Goal: Entertainment & Leisure: Consume media (video, audio)

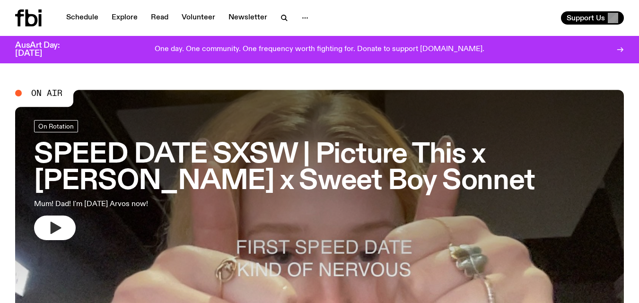
click at [65, 226] on button "button" at bounding box center [55, 228] width 42 height 25
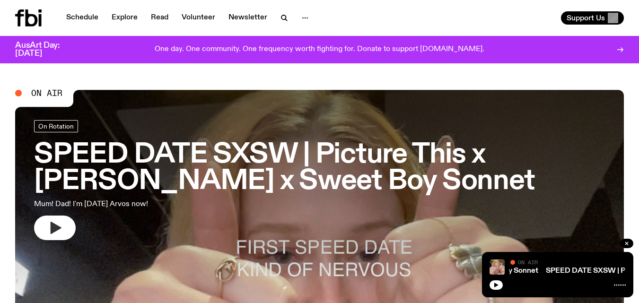
click at [58, 227] on icon "button" at bounding box center [56, 228] width 11 height 12
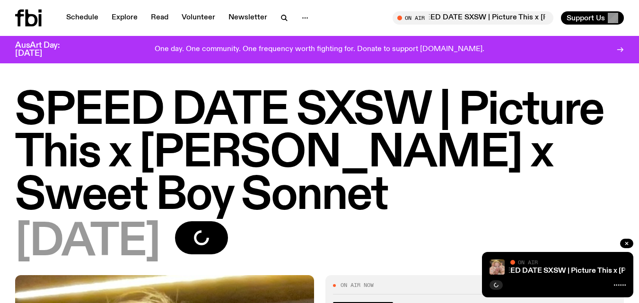
click at [207, 268] on div "SPEED DATE SXSW | Picture This x [PERSON_NAME] x Sweet Boy Sonnet [DATE]" at bounding box center [319, 182] width 639 height 185
click at [207, 238] on button "button" at bounding box center [201, 237] width 53 height 33
